Goal: Transaction & Acquisition: Purchase product/service

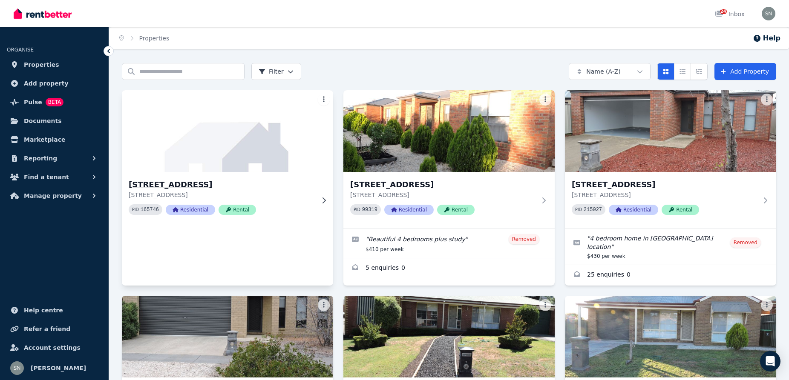
click at [246, 161] on img at bounding box center [228, 131] width 222 height 86
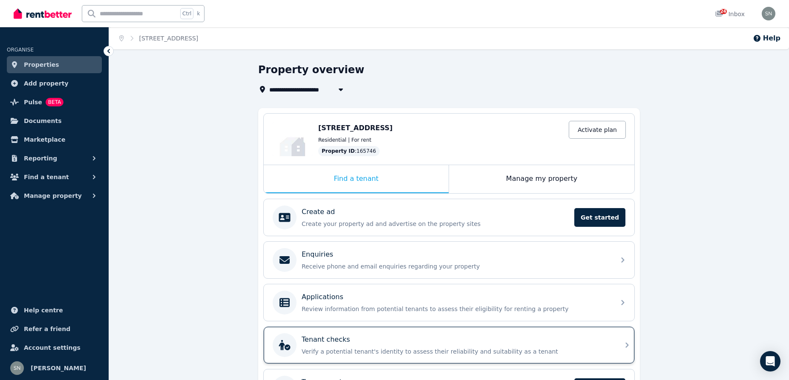
click at [329, 339] on p "Tenant checks" at bounding box center [326, 340] width 49 height 10
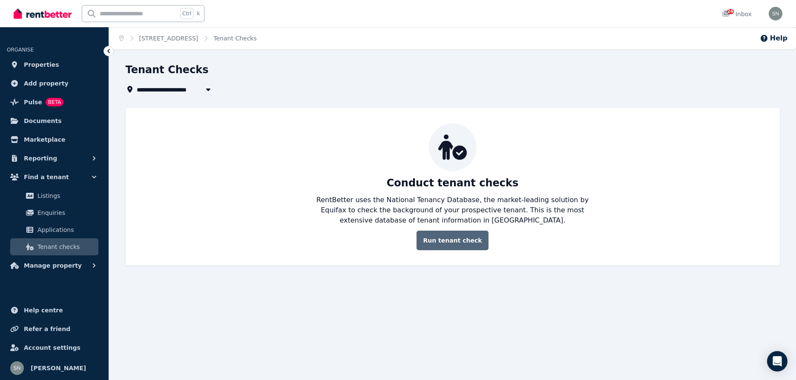
click at [448, 240] on link "Run tenant check" at bounding box center [453, 241] width 72 height 20
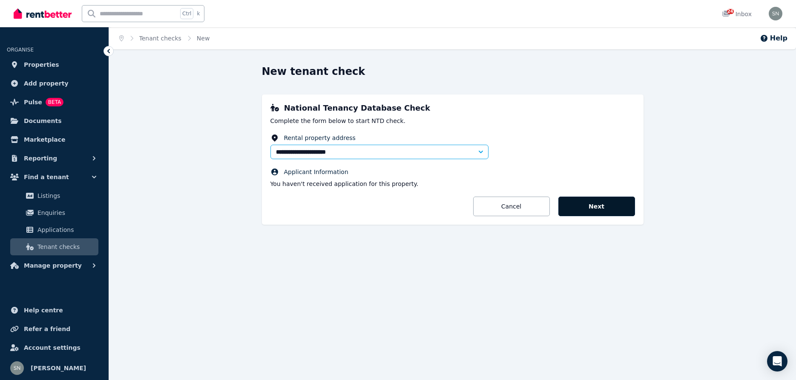
click at [596, 209] on button "Next" at bounding box center [596, 207] width 77 height 20
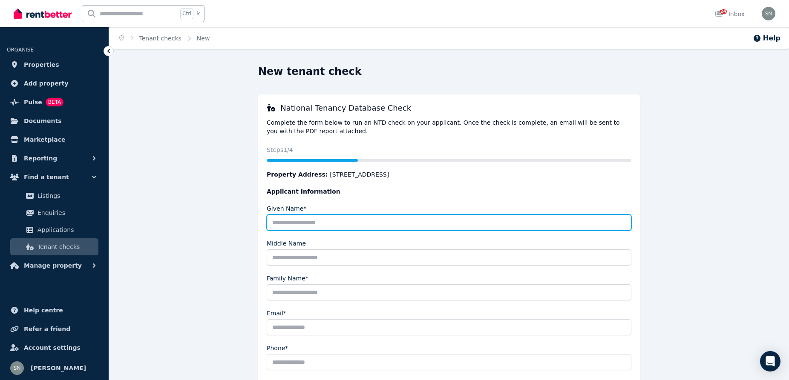
click at [386, 224] on input "Given Name*" at bounding box center [449, 223] width 365 height 16
type input "******"
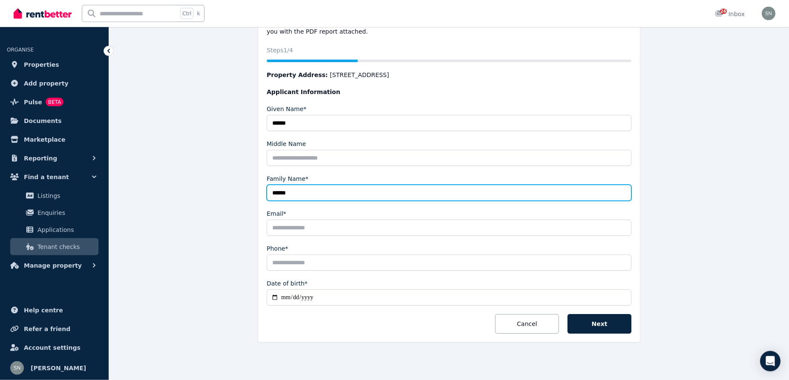
scroll to position [101, 0]
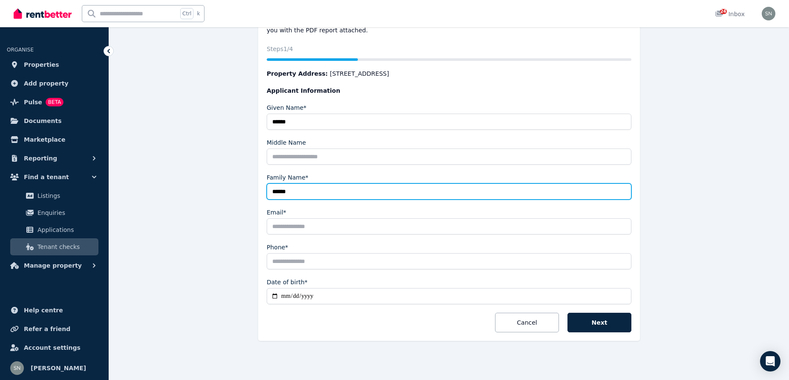
type input "******"
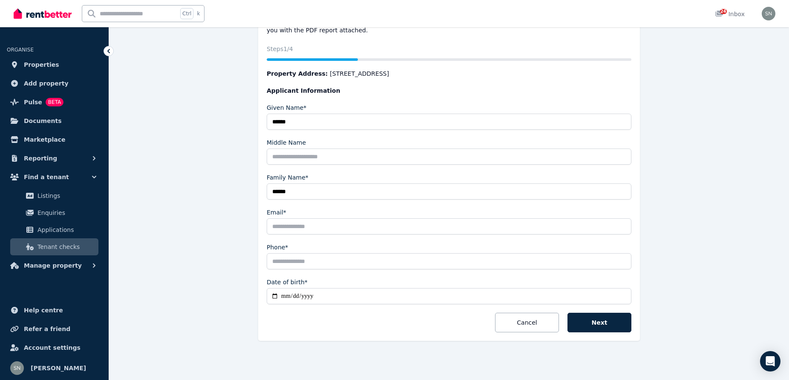
click at [331, 221] on input "Email*" at bounding box center [449, 227] width 365 height 16
type input "**********"
click at [330, 265] on input "Phone*" at bounding box center [449, 261] width 365 height 16
type input "**********"
click at [338, 296] on input "Date of birth*" at bounding box center [449, 296] width 365 height 16
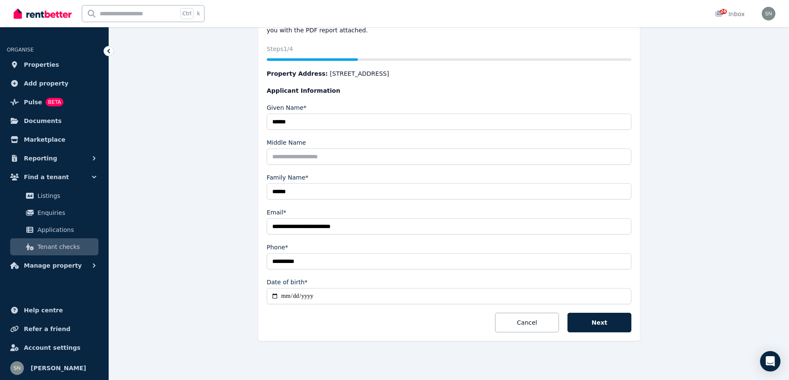
click at [278, 296] on input "Date of birth*" at bounding box center [449, 296] width 365 height 16
click at [306, 297] on input "Date of birth*" at bounding box center [449, 296] width 365 height 16
type input "**********"
click at [605, 324] on button "Next" at bounding box center [599, 323] width 64 height 20
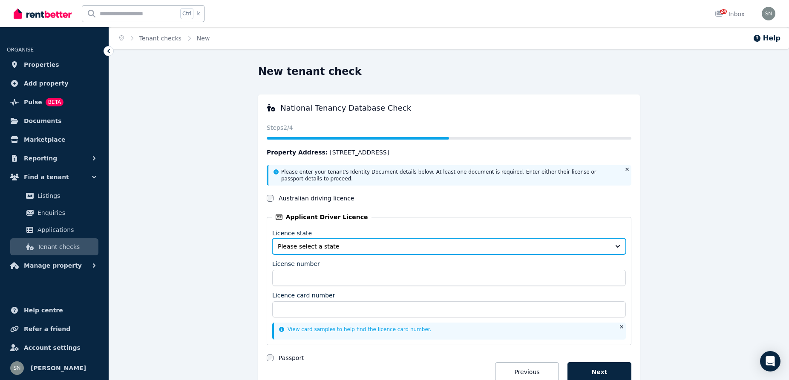
click at [303, 249] on span "Please select a state" at bounding box center [443, 246] width 331 height 9
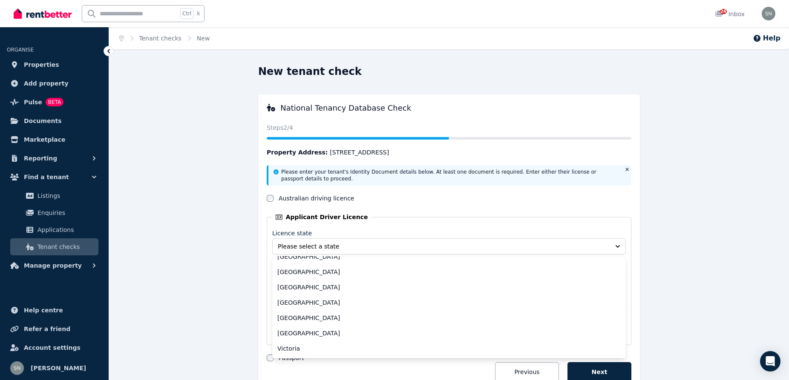
scroll to position [39, 0]
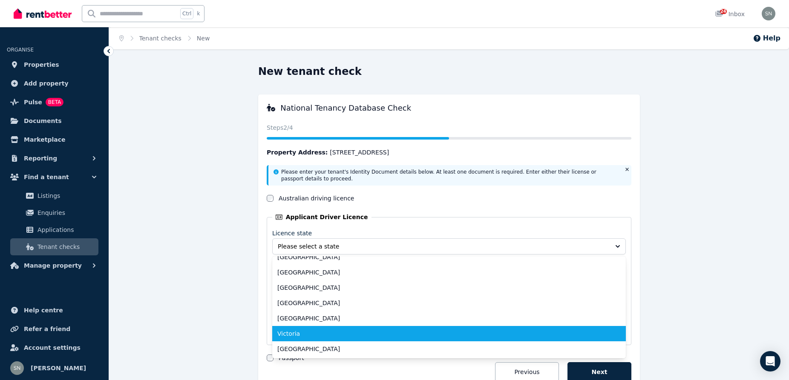
click at [296, 334] on span "Victoria" at bounding box center [443, 334] width 333 height 9
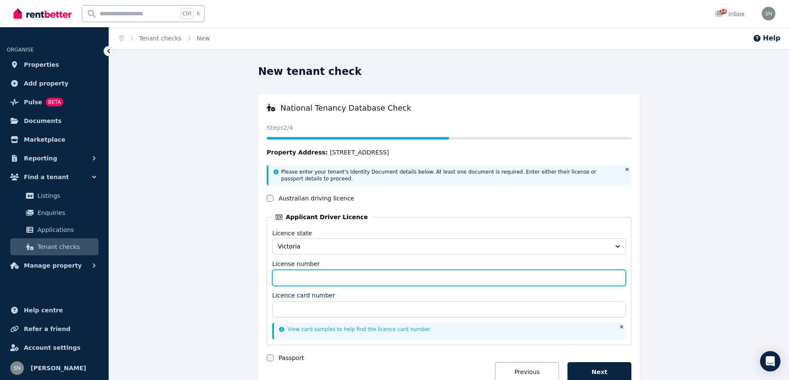
click at [302, 285] on input "License number" at bounding box center [449, 278] width 354 height 16
type input "*********"
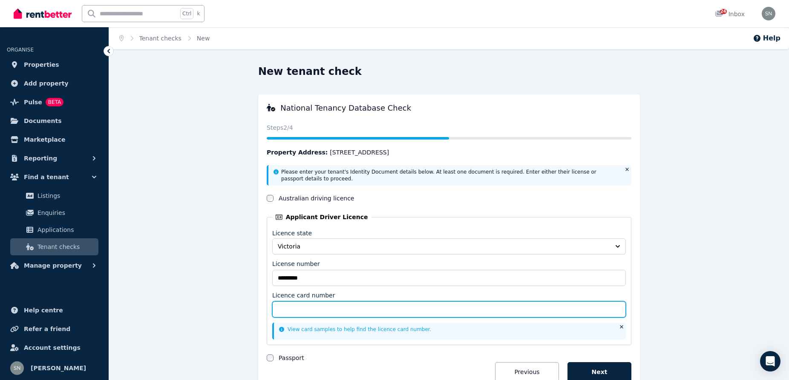
click at [290, 313] on input "Licence card number" at bounding box center [449, 310] width 354 height 16
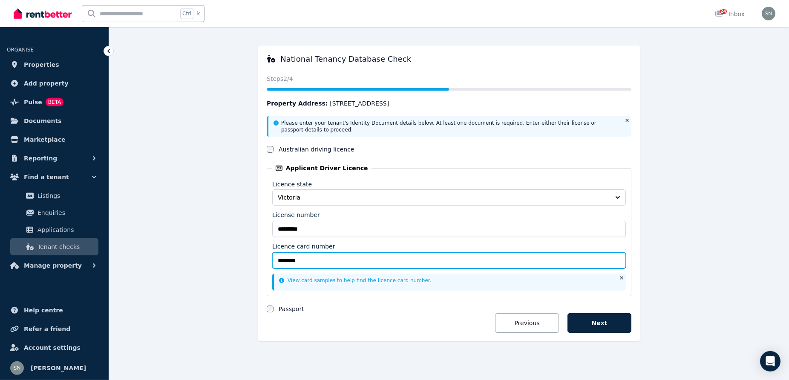
scroll to position [49, 0]
type input "********"
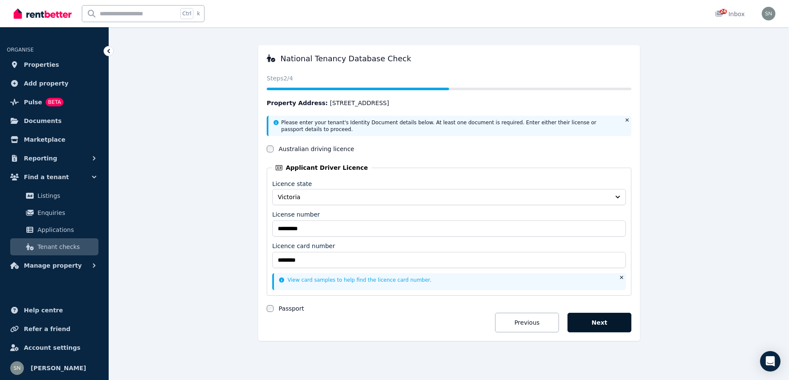
click at [601, 325] on button "Next" at bounding box center [599, 323] width 64 height 20
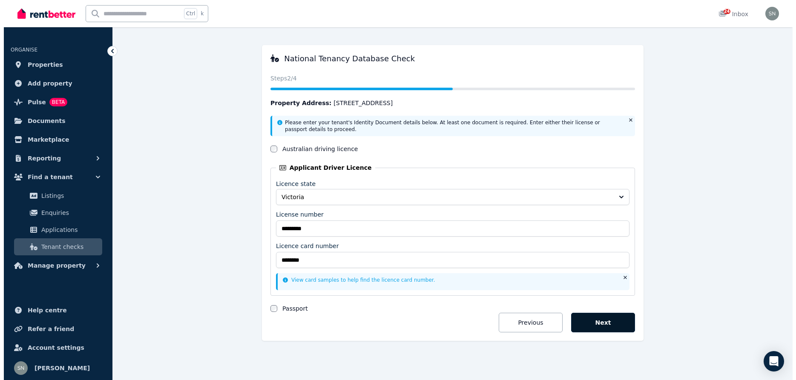
scroll to position [0, 0]
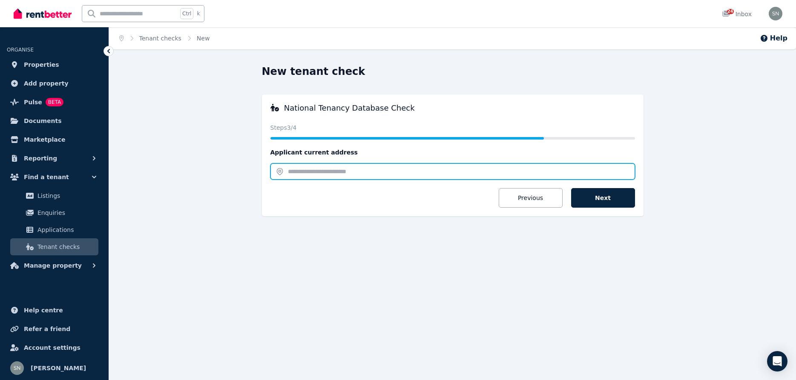
click at [340, 172] on input "text" at bounding box center [452, 172] width 365 height 16
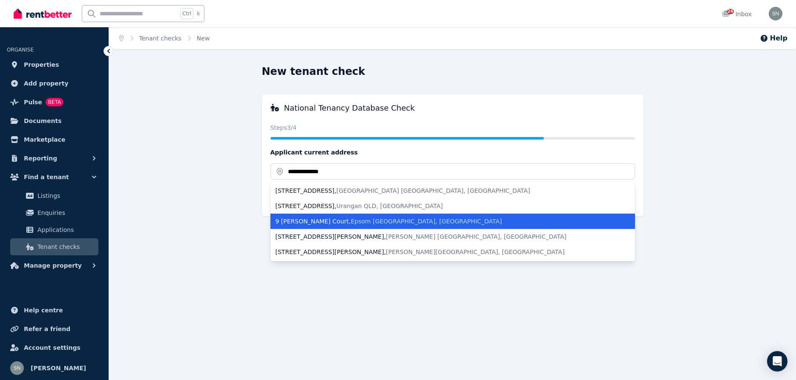
click at [375, 219] on div "[STREET_ADDRESS][PERSON_NAME]" at bounding box center [448, 221] width 344 height 9
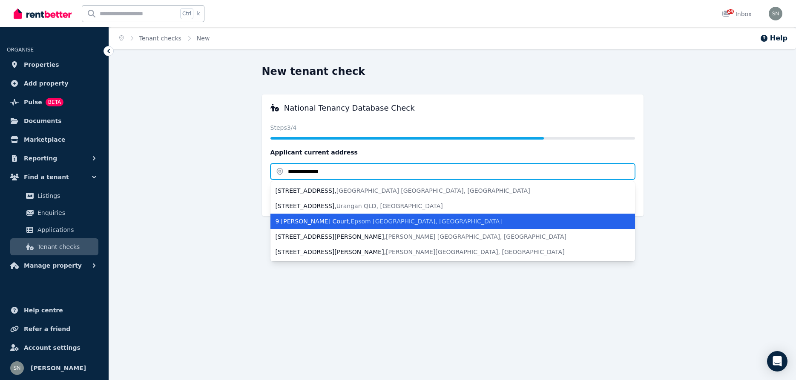
type input "**********"
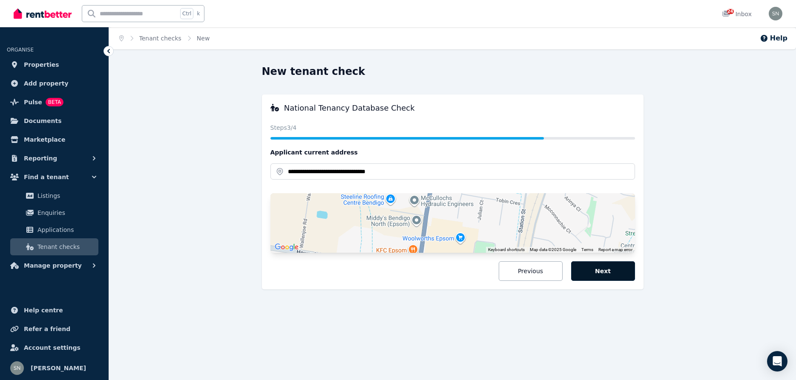
click at [610, 266] on button "Next" at bounding box center [603, 272] width 64 height 20
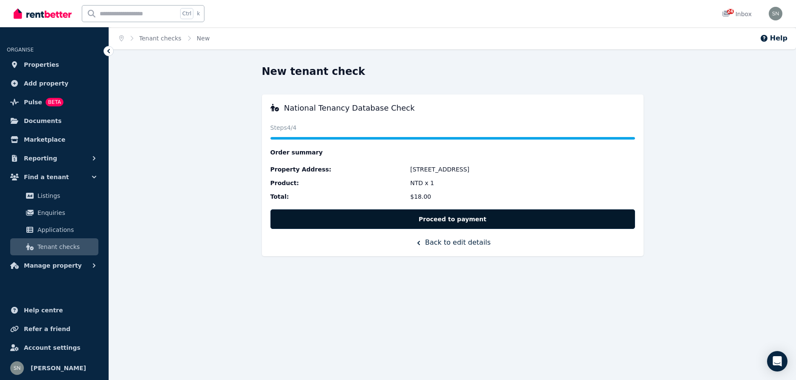
click at [471, 221] on button "Proceed to payment" at bounding box center [452, 220] width 365 height 20
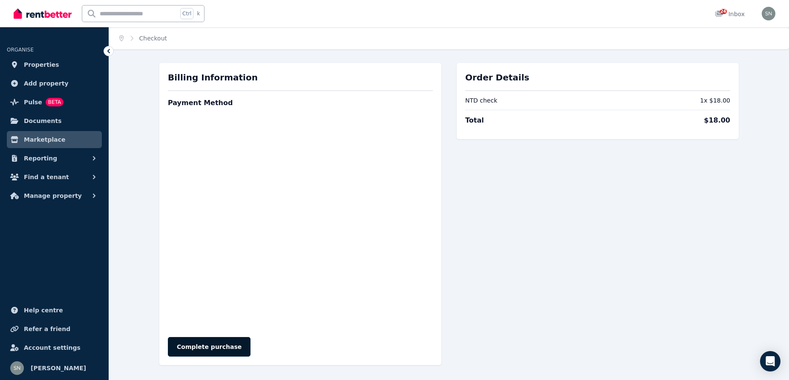
click at [199, 348] on button "Complete purchase" at bounding box center [209, 347] width 83 height 20
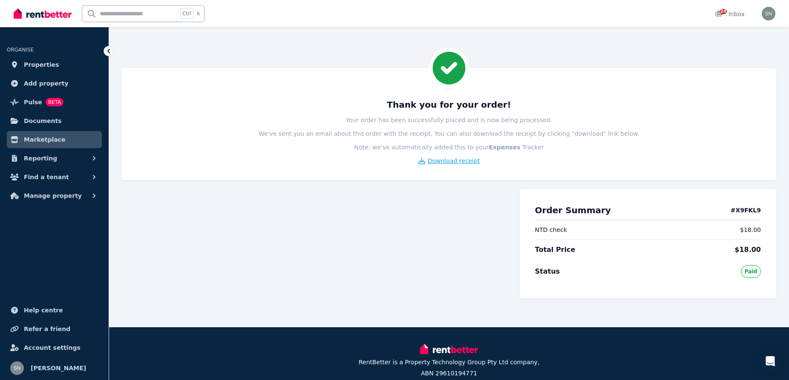
click at [443, 162] on span "Download receipt" at bounding box center [454, 161] width 52 height 9
click at [773, 14] on img "button" at bounding box center [769, 14] width 14 height 14
click at [375, 209] on div at bounding box center [316, 247] width 389 height 132
click at [30, 121] on span "Documents" at bounding box center [43, 121] width 38 height 10
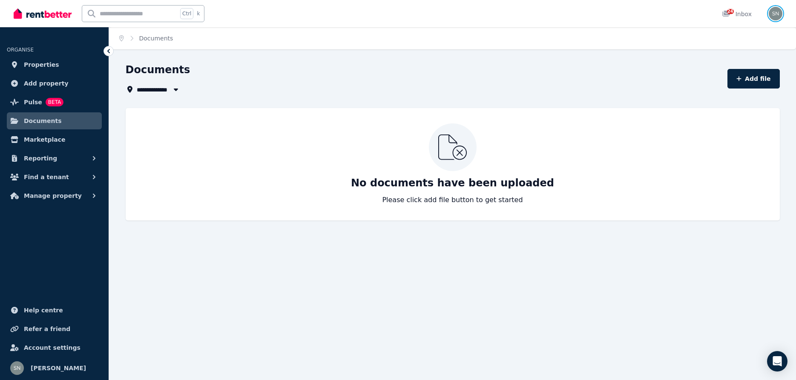
click at [774, 13] on img "button" at bounding box center [776, 14] width 14 height 14
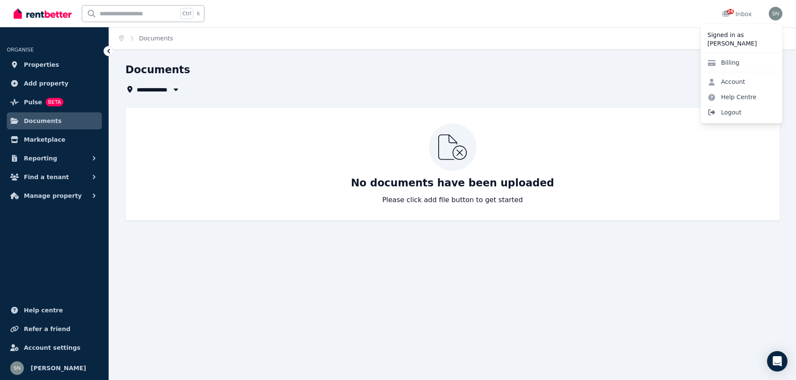
click at [733, 114] on span "Logout" at bounding box center [742, 112] width 82 height 15
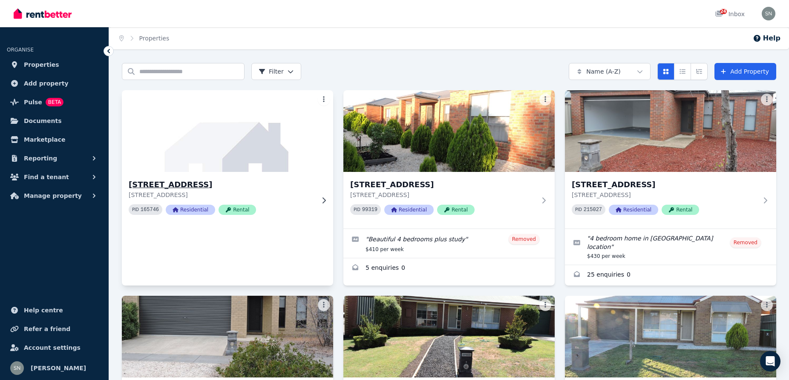
click at [204, 124] on img at bounding box center [228, 131] width 222 height 86
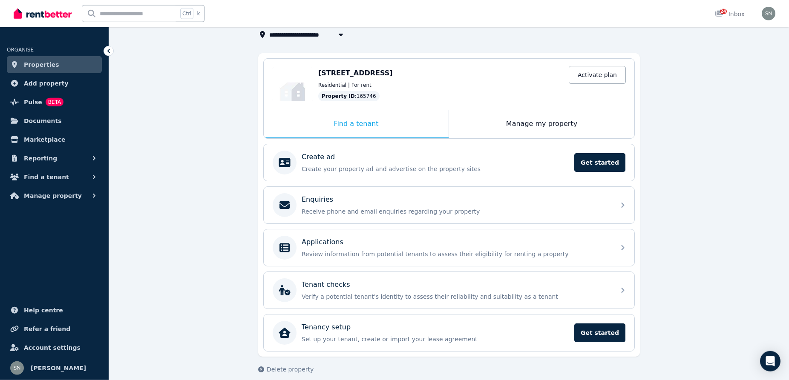
scroll to position [64, 0]
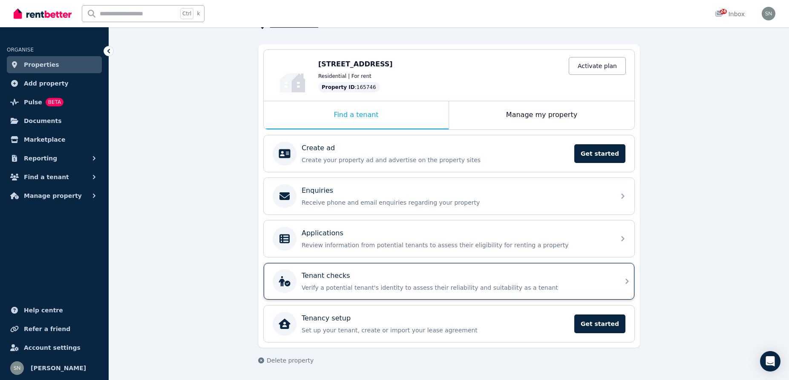
click at [342, 288] on p "Verify a potential tenant's identity to assess their reliability and suitabilit…" at bounding box center [456, 288] width 308 height 9
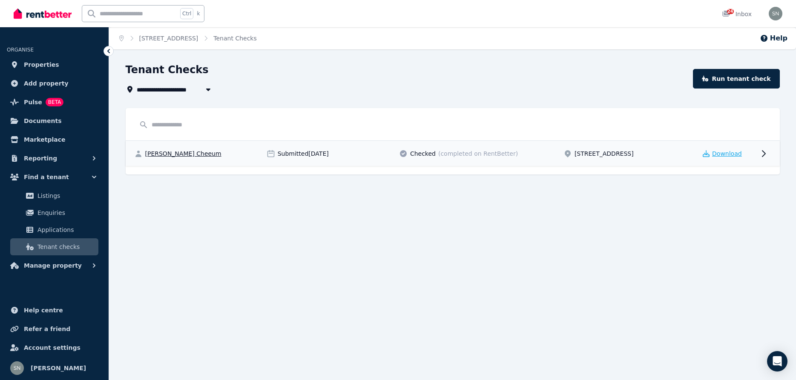
click at [722, 155] on span "Download" at bounding box center [727, 154] width 30 height 9
click at [774, 12] on img "button" at bounding box center [776, 14] width 14 height 14
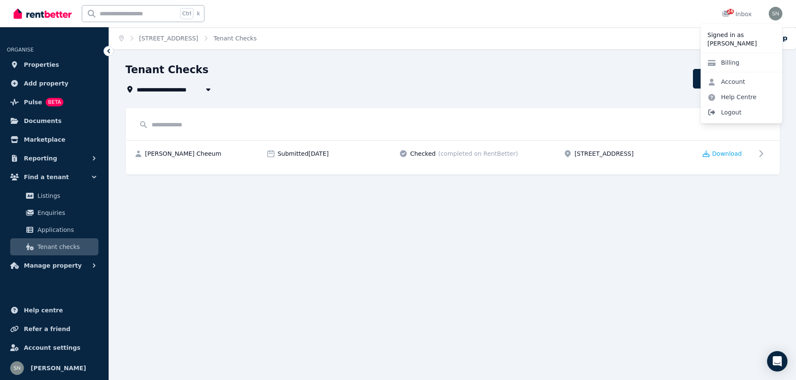
click at [734, 116] on span "Logout" at bounding box center [742, 112] width 82 height 15
click at [736, 111] on span "Logout" at bounding box center [742, 112] width 82 height 15
